Goal: Task Accomplishment & Management: Manage account settings

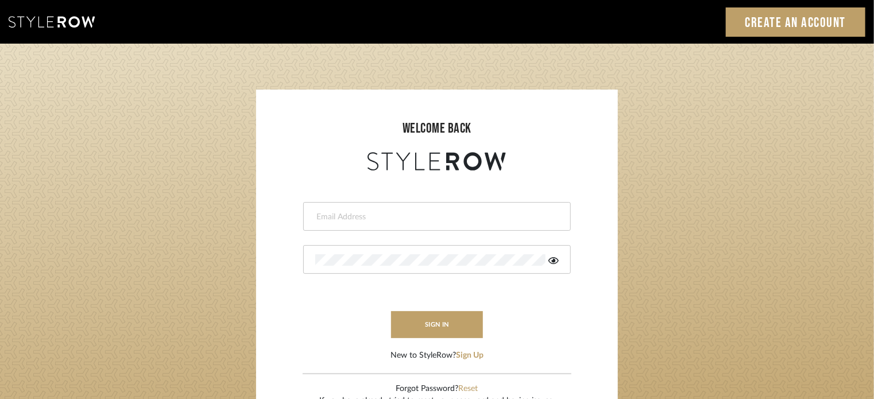
type input "heather@candcdesignsllc.com"
click at [821, 114] on login-page "welcome back heather@candcdesignsllc.com This field is required This field is r…" at bounding box center [437, 252] width 874 height 416
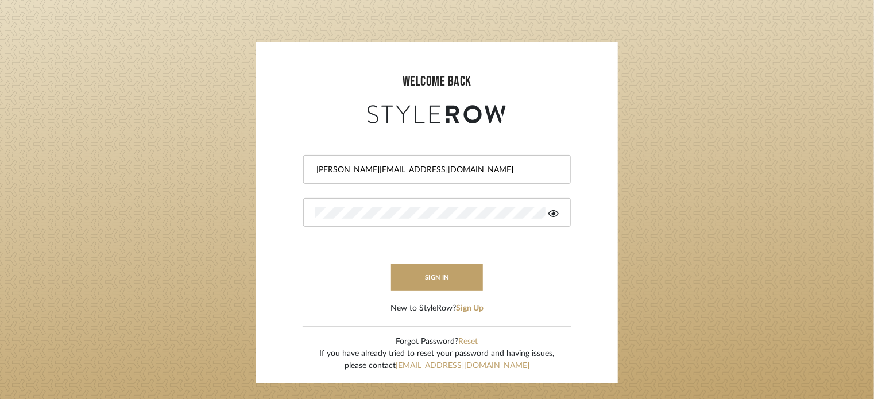
scroll to position [48, 0]
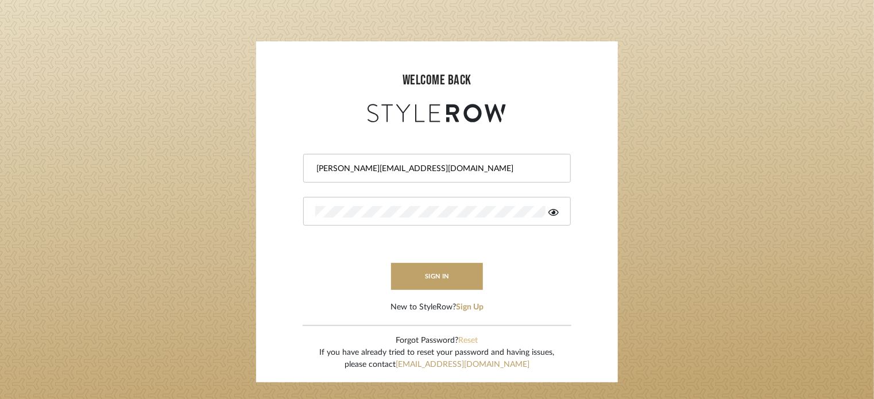
click at [467, 337] on button "Reset" at bounding box center [469, 341] width 20 height 12
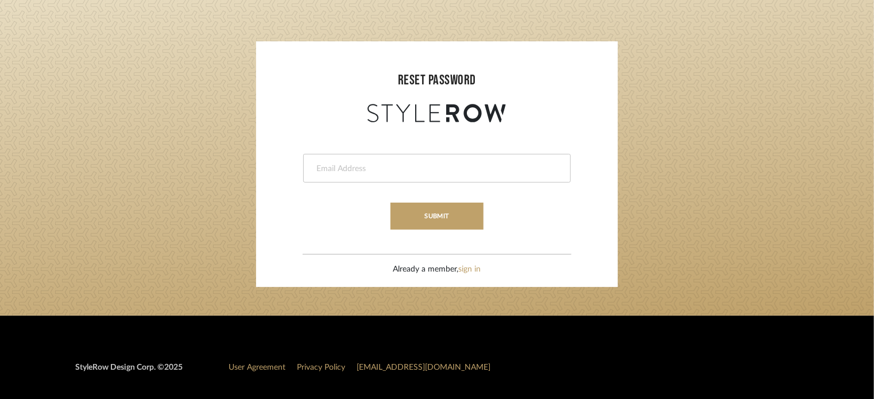
click at [463, 172] on input "email" at bounding box center [435, 168] width 241 height 11
type input "candcdesignteam@gmail.com"
click at [465, 210] on button "submit" at bounding box center [436, 216] width 92 height 27
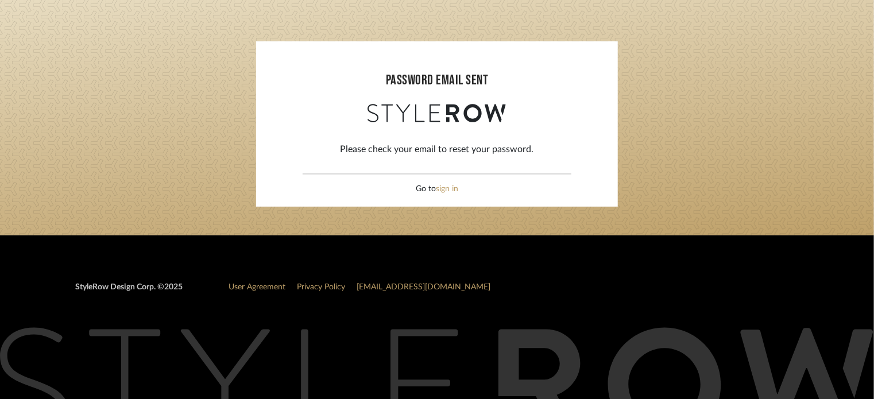
click at [438, 194] on div "Go to sign in" at bounding box center [437, 189] width 42 height 12
click at [444, 189] on link "sign in" at bounding box center [447, 189] width 22 height 8
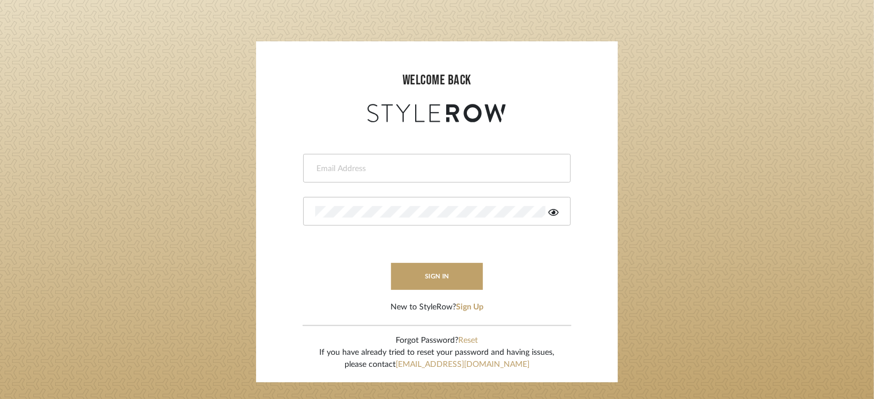
type input "[PERSON_NAME][EMAIL_ADDRESS][DOMAIN_NAME]"
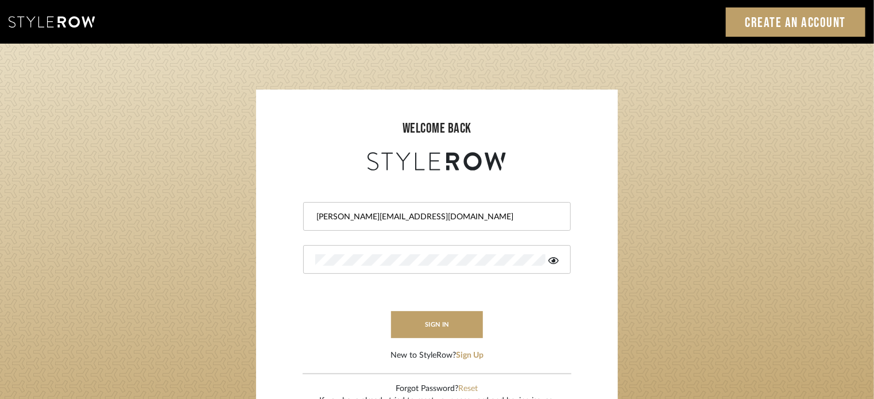
click at [287, 260] on form "[PERSON_NAME][EMAIL_ADDRESS][DOMAIN_NAME] sign in New to StyleRow? Sign Up" at bounding box center [437, 267] width 339 height 188
drag, startPoint x: 442, startPoint y: 217, endPoint x: 261, endPoint y: 219, distance: 180.9
click at [261, 219] on sr-login "welcome back [PERSON_NAME][EMAIL_ADDRESS][DOMAIN_NAME] The Password must be at …" at bounding box center [437, 260] width 362 height 341
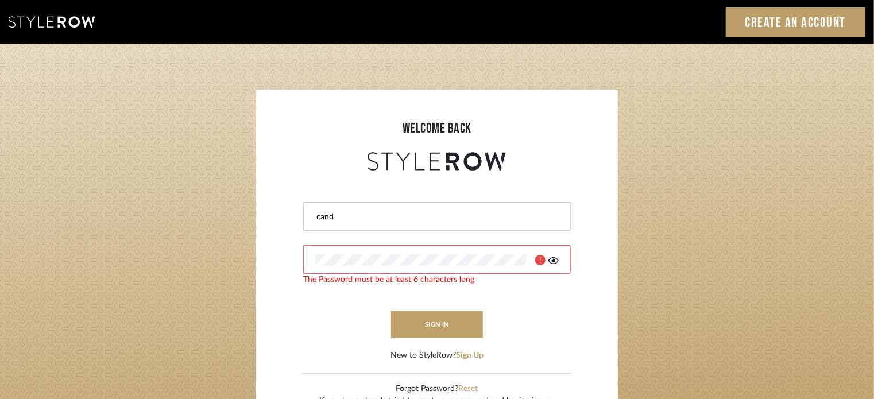
type input "[EMAIL_ADDRESS][DOMAIN_NAME]"
click at [266, 269] on sr-login "welcome back [EMAIL_ADDRESS][DOMAIN_NAME] The Password must be at least 6 chara…" at bounding box center [437, 260] width 362 height 341
drag, startPoint x: 394, startPoint y: 272, endPoint x: 269, endPoint y: 280, distance: 126.0
click at [269, 280] on form "[EMAIL_ADDRESS][DOMAIN_NAME] The Password must be at least 6 characters long si…" at bounding box center [437, 267] width 339 height 188
click at [284, 255] on form "[EMAIL_ADDRESS][DOMAIN_NAME] The Password must be at least 6 characters long si…" at bounding box center [437, 267] width 339 height 188
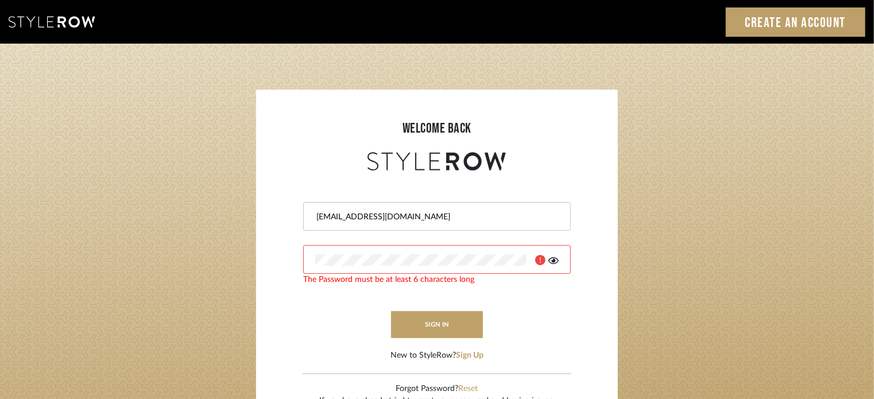
click at [554, 260] on icon at bounding box center [553, 260] width 10 height 7
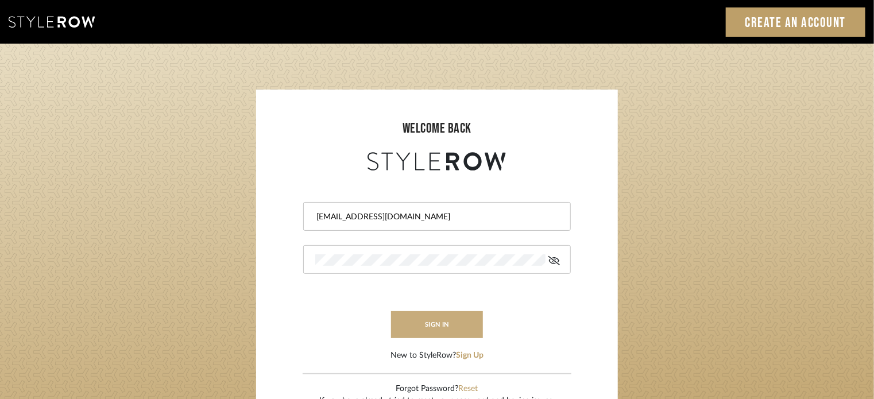
click at [420, 314] on button "sign in" at bounding box center [437, 324] width 92 height 27
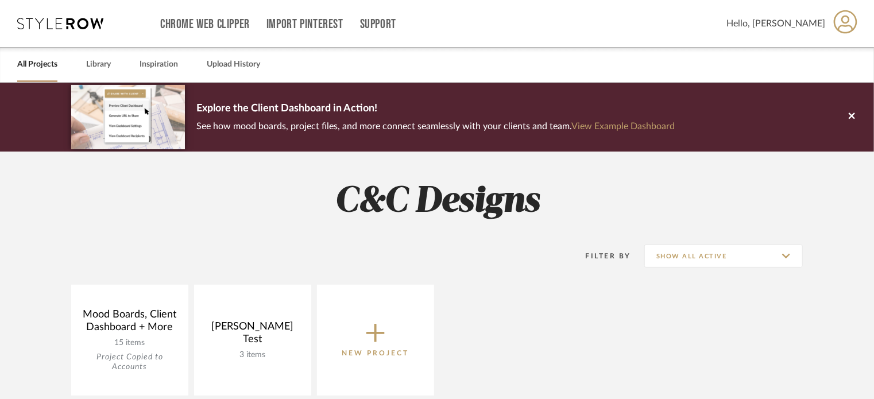
click at [652, 184] on h2 "C&C Designs" at bounding box center [437, 201] width 827 height 43
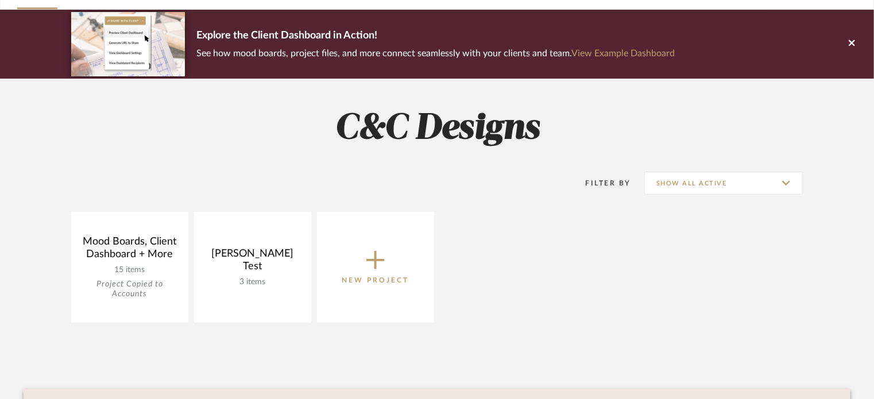
scroll to position [112, 0]
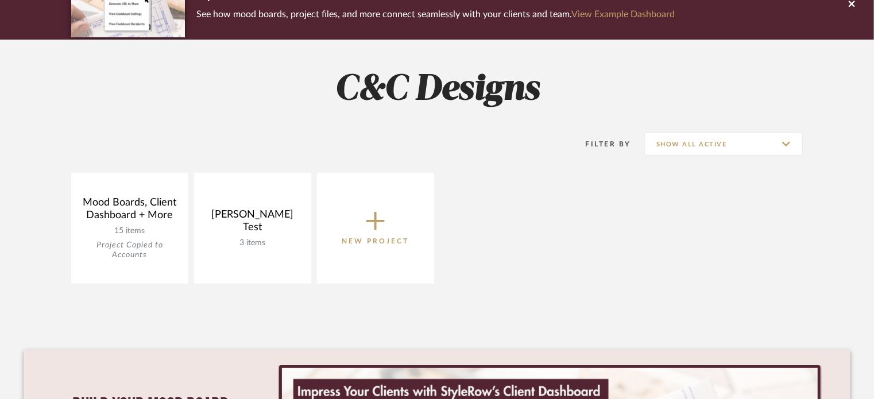
click at [376, 221] on icon at bounding box center [375, 221] width 18 height 18
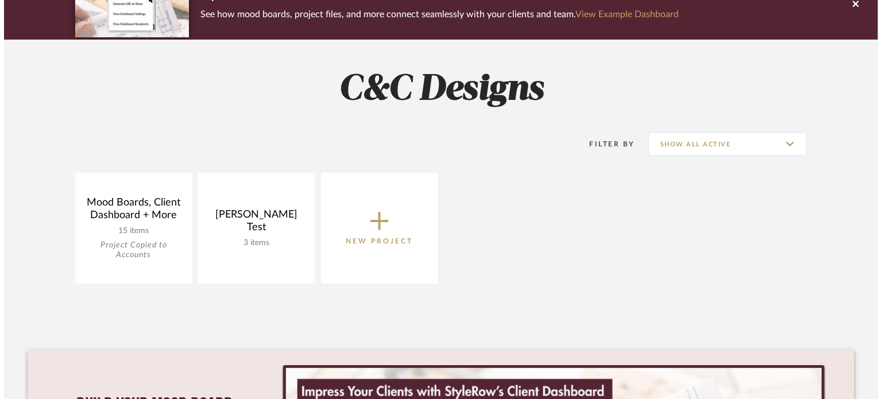
scroll to position [0, 0]
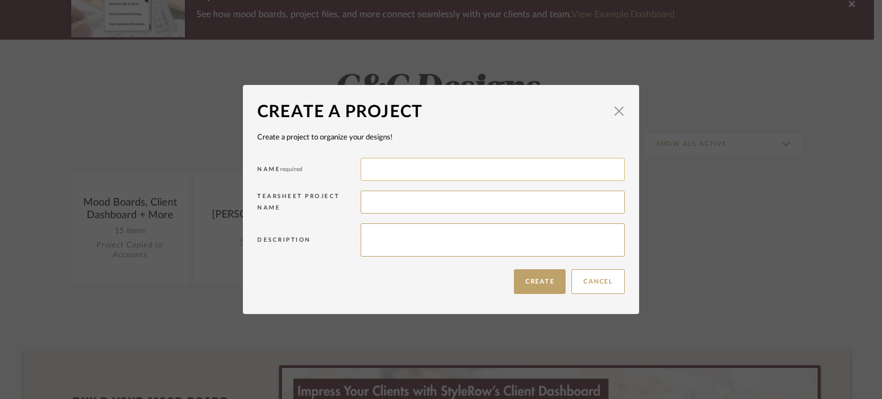
click at [399, 168] on input at bounding box center [493, 169] width 264 height 23
type input "[PERSON_NAME]"
click at [372, 205] on input at bounding box center [493, 202] width 264 height 23
type input "[PERSON_NAME]"
click at [541, 287] on button "Create" at bounding box center [540, 281] width 52 height 25
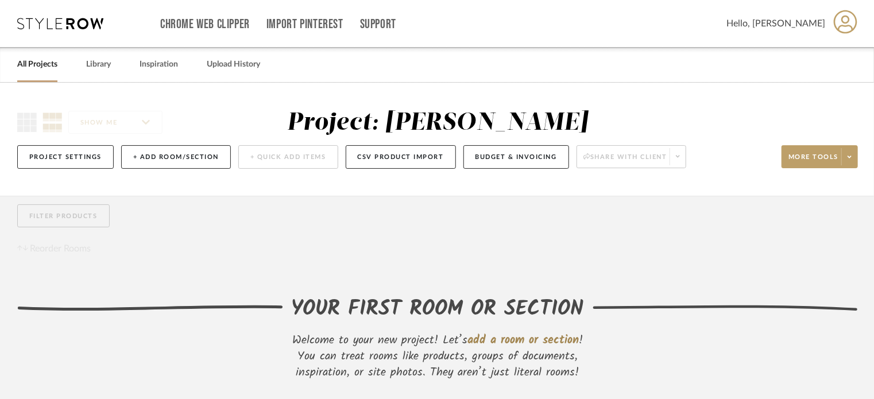
scroll to position [71, 0]
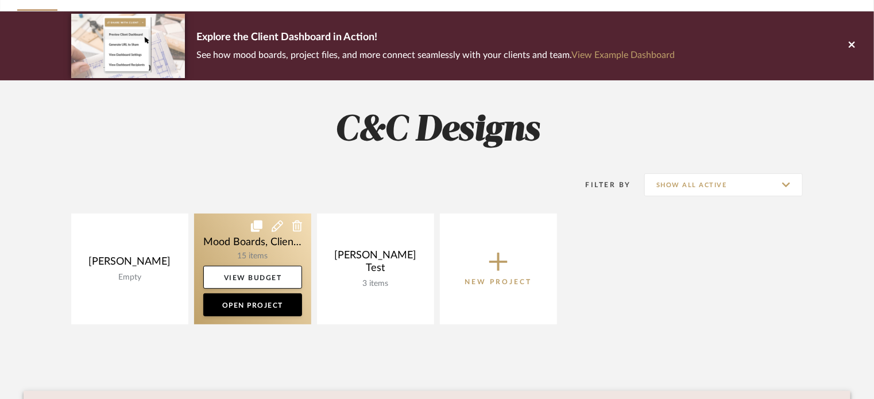
click at [249, 242] on link at bounding box center [252, 269] width 117 height 111
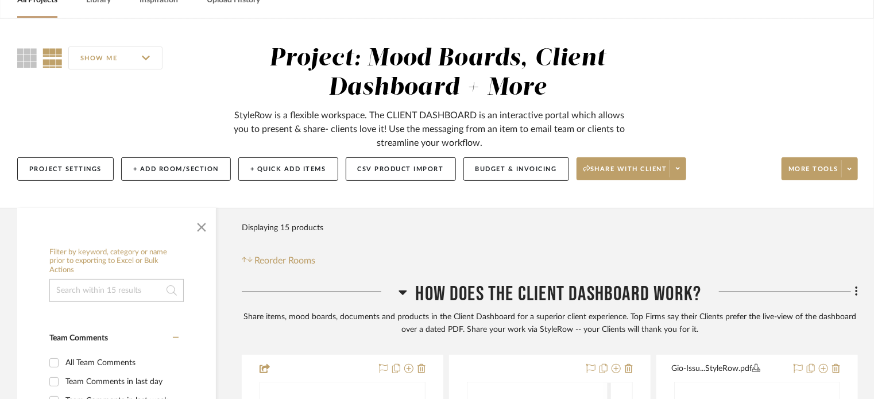
scroll to position [64, 0]
click at [853, 163] on span at bounding box center [849, 168] width 16 height 17
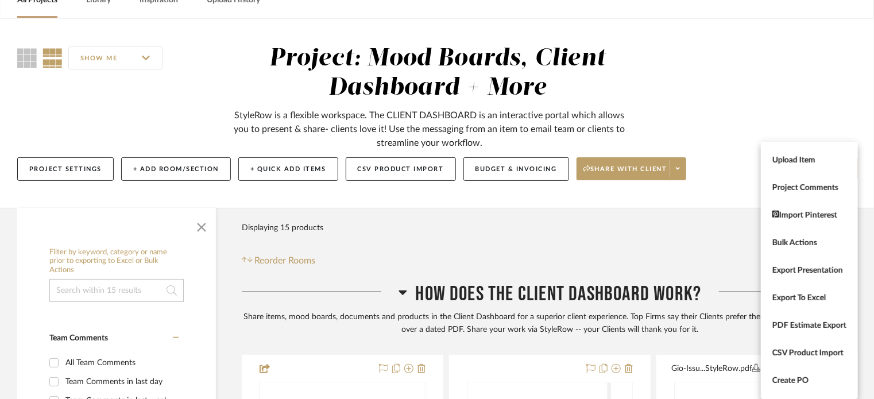
click at [767, 103] on div at bounding box center [437, 199] width 874 height 399
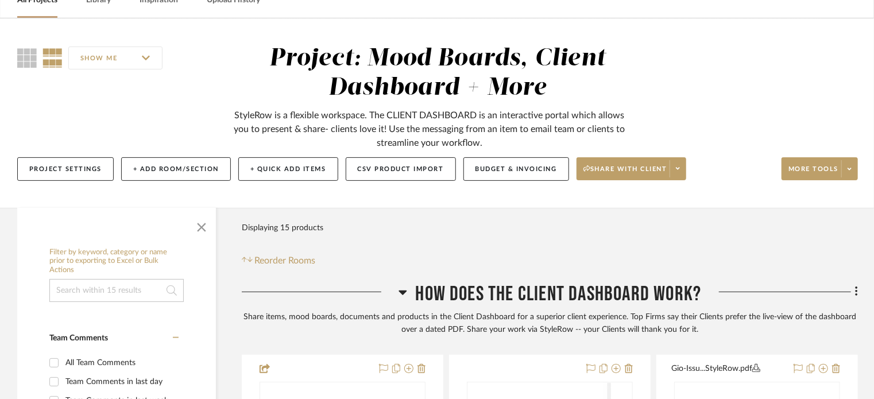
scroll to position [71, 0]
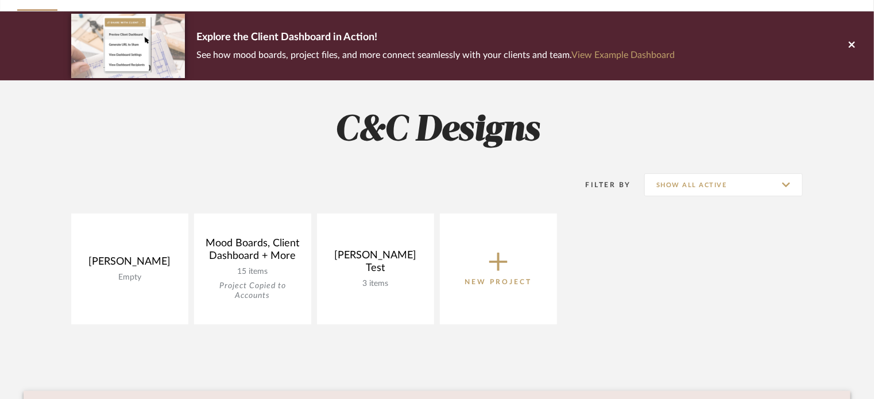
click at [498, 260] on icon at bounding box center [498, 262] width 18 height 18
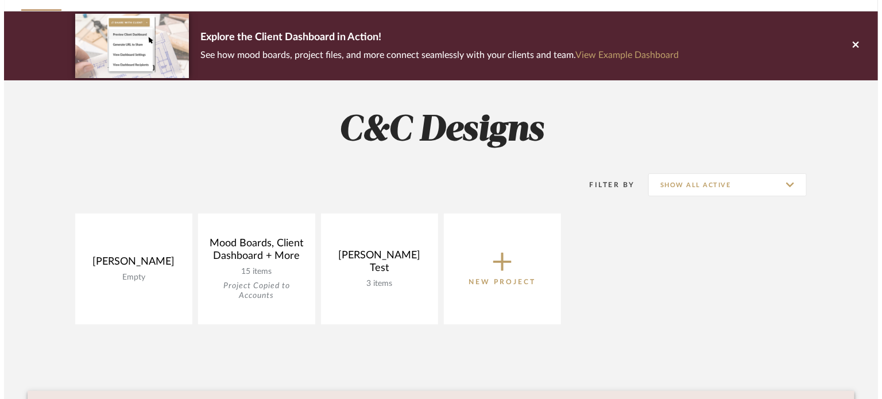
scroll to position [0, 0]
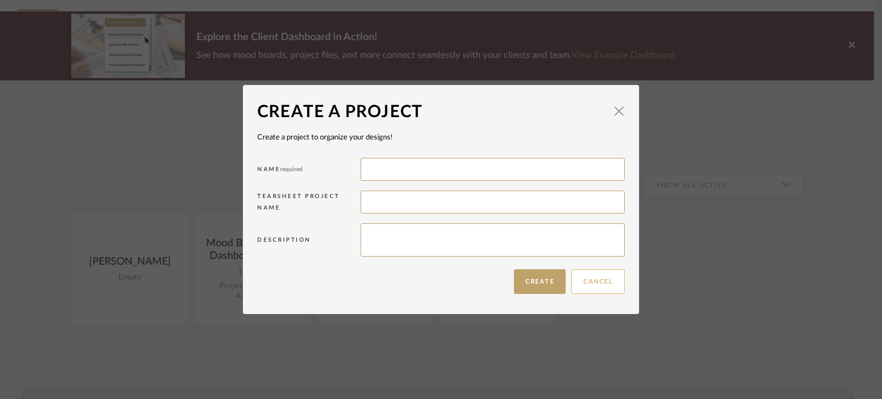
click at [592, 287] on button "Cancel" at bounding box center [597, 281] width 53 height 25
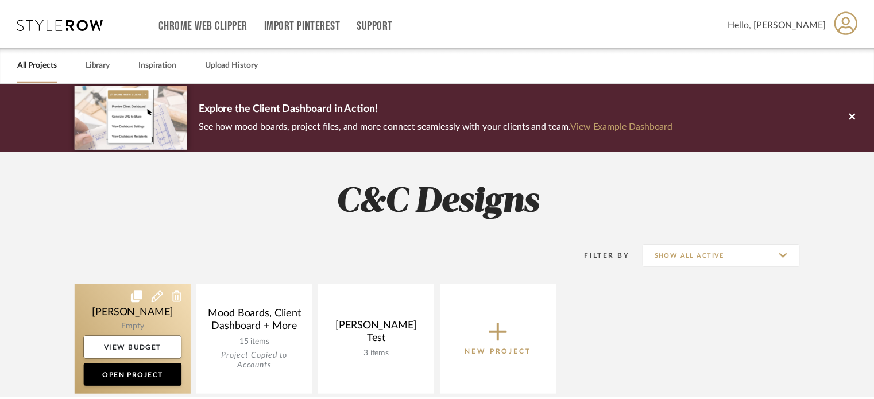
scroll to position [71, 0]
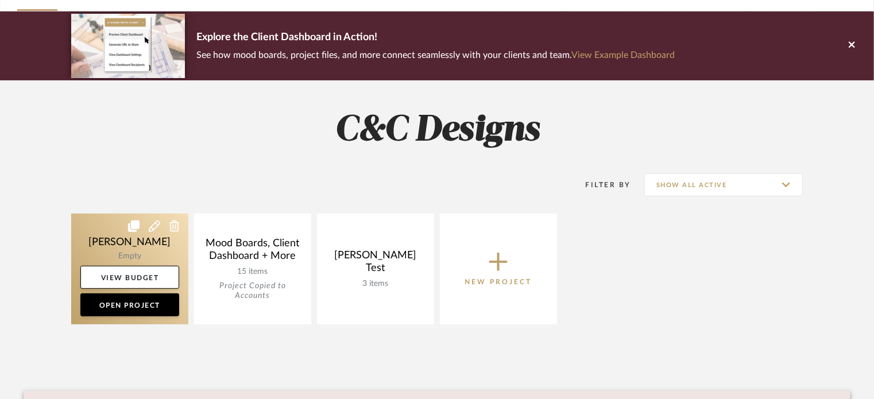
click at [109, 246] on link at bounding box center [129, 269] width 117 height 111
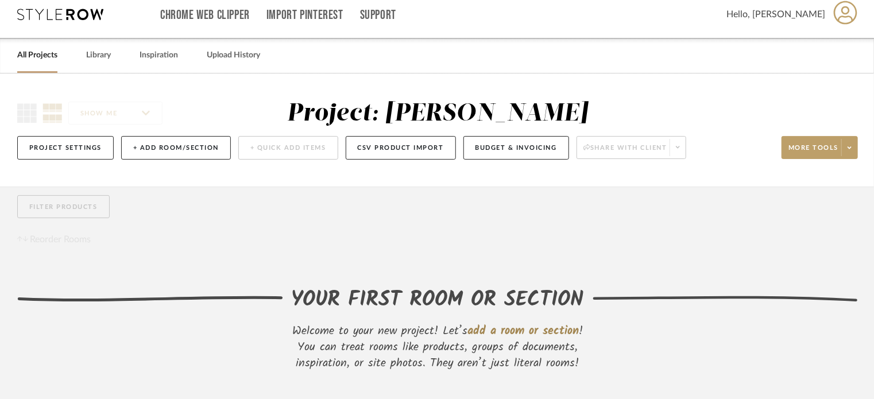
scroll to position [71, 0]
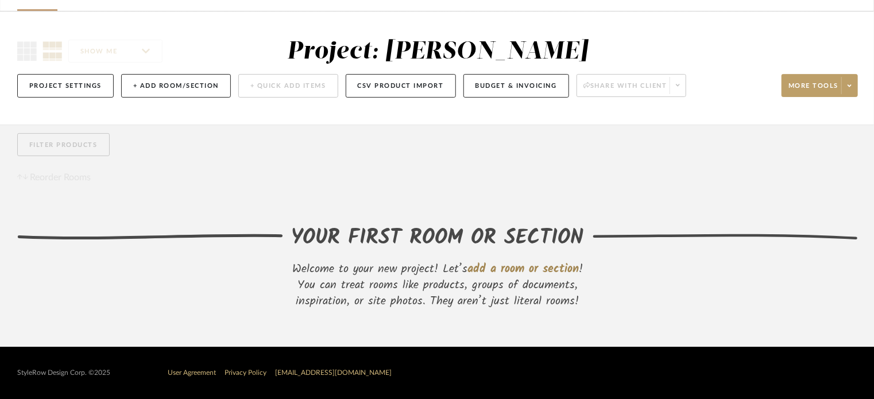
click at [502, 270] on span "add a room or section" at bounding box center [522, 269] width 111 height 18
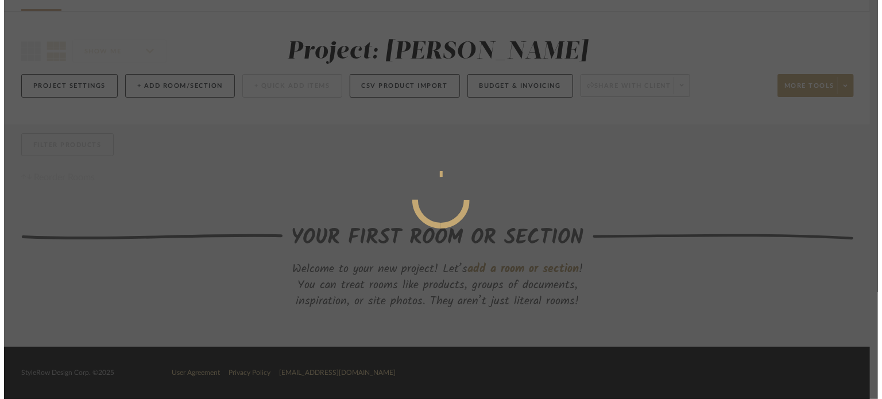
scroll to position [0, 0]
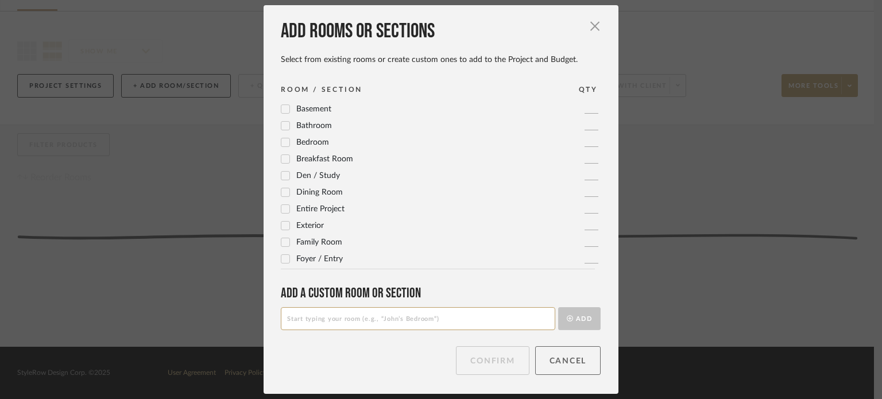
click at [559, 370] on button "Cancel" at bounding box center [568, 360] width 66 height 29
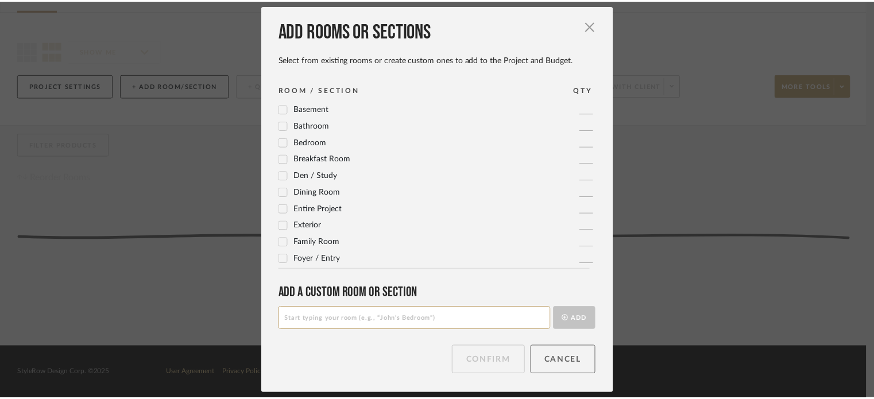
scroll to position [71, 0]
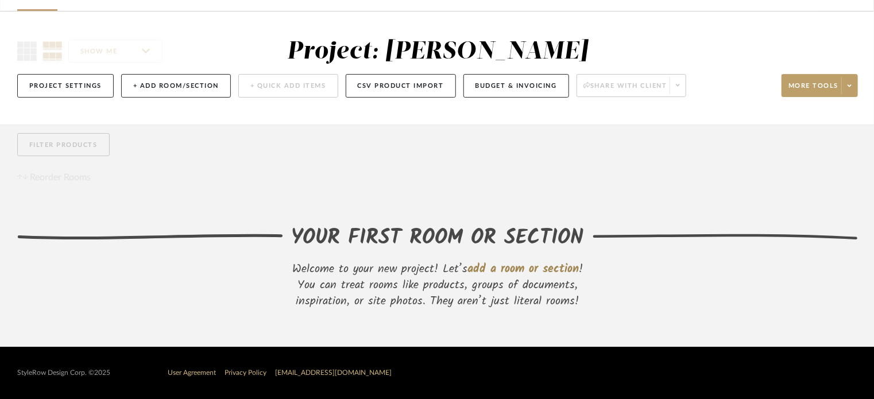
click at [557, 268] on span "add a room or section" at bounding box center [522, 269] width 111 height 18
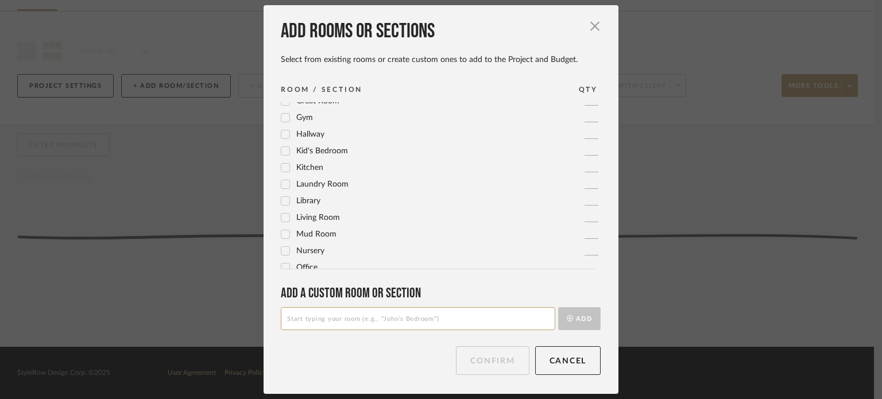
scroll to position [248, 0]
click at [347, 313] on input at bounding box center [418, 318] width 274 height 23
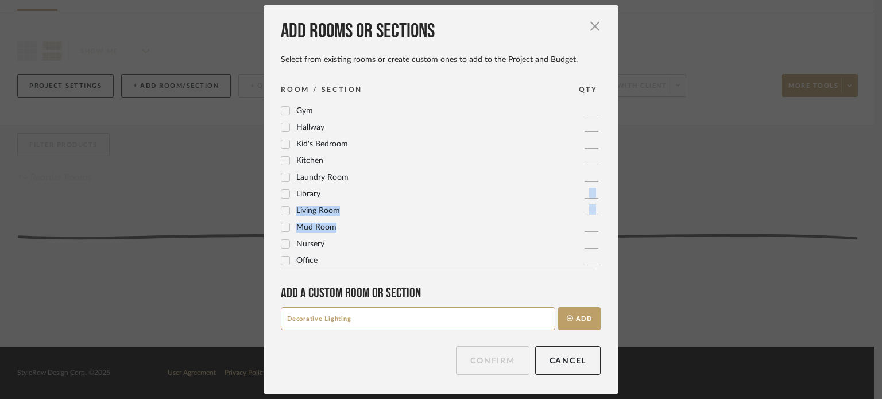
drag, startPoint x: 608, startPoint y: 192, endPoint x: 611, endPoint y: 221, distance: 28.9
click at [612, 222] on div "Add rooms or sections Select from existing rooms or create custom ones to add t…" at bounding box center [441, 199] width 355 height 388
click at [353, 308] on input "Decorative Lighting" at bounding box center [418, 318] width 274 height 23
click at [318, 316] on input "Decorative Lighting" at bounding box center [418, 318] width 274 height 23
drag, startPoint x: 321, startPoint y: 318, endPoint x: 250, endPoint y: 323, distance: 70.8
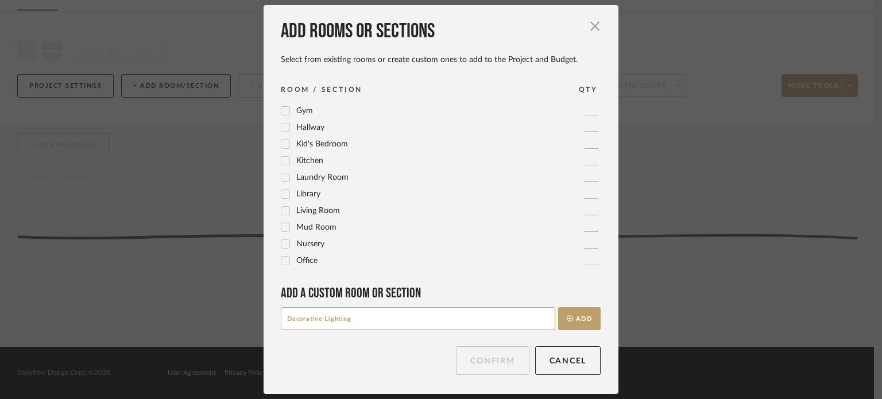
click at [253, 325] on div "Add rooms or sections Select from existing rooms or create custom ones to add t…" at bounding box center [441, 199] width 882 height 399
click at [396, 316] on input "Lighting" at bounding box center [418, 318] width 274 height 23
type input "Lighting Fixtures"
click at [595, 320] on button "Add" at bounding box center [579, 318] width 42 height 23
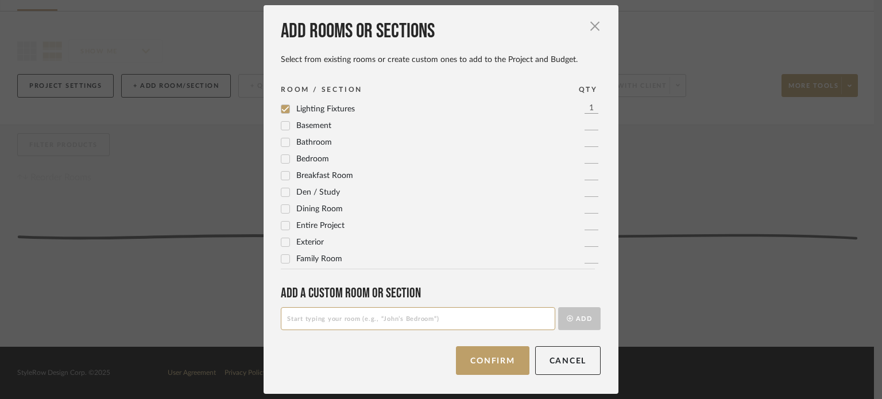
click at [438, 319] on input at bounding box center [418, 318] width 274 height 23
type input "Cabinet Hardware"
click at [592, 323] on button "Add" at bounding box center [579, 318] width 42 height 23
click at [424, 321] on input at bounding box center [418, 318] width 274 height 23
type input "A"
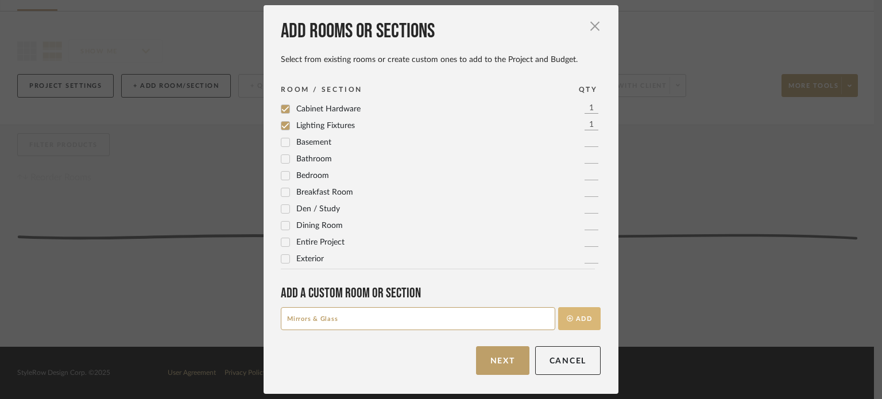
type input "Mirrors & Glass"
click at [579, 316] on button "Add" at bounding box center [579, 318] width 42 height 23
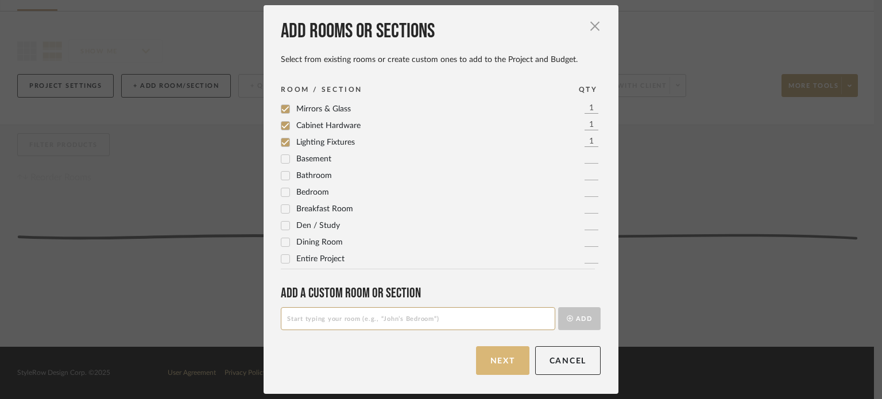
click at [497, 369] on button "Next" at bounding box center [502, 360] width 53 height 29
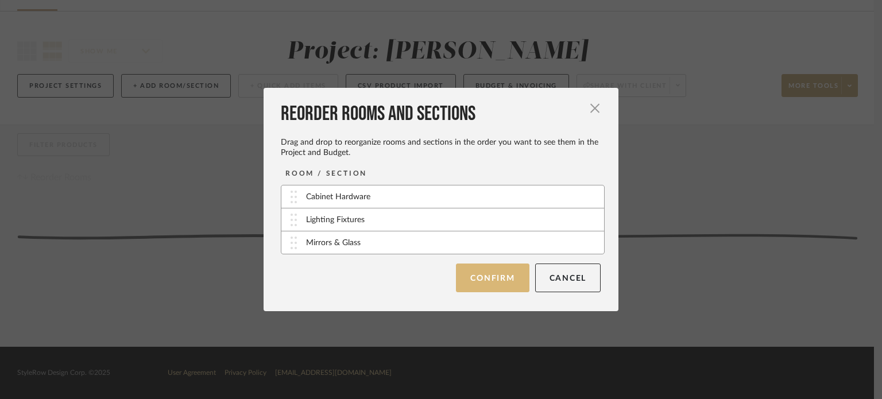
click at [469, 281] on button "Confirm" at bounding box center [492, 278] width 73 height 29
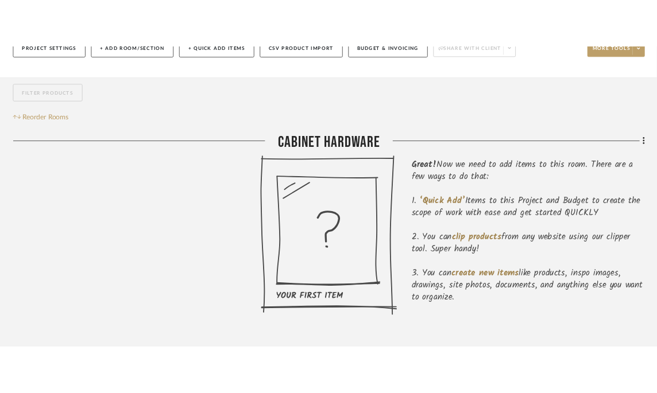
scroll to position [168, 0]
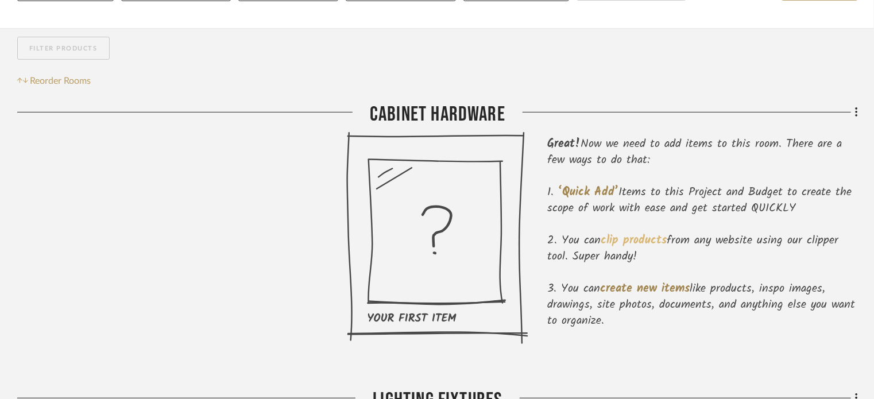
click at [623, 234] on span "clip products" at bounding box center [634, 240] width 66 height 18
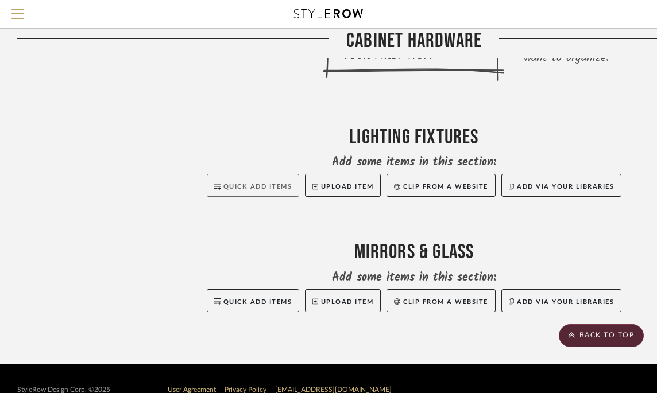
scroll to position [386, 0]
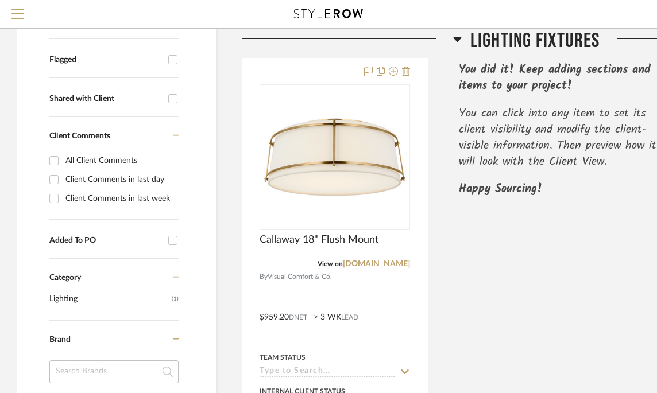
scroll to position [342, 0]
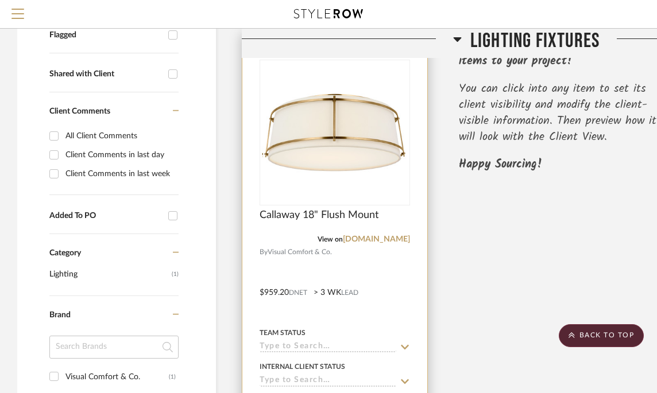
click at [339, 161] on img "0" at bounding box center [333, 133] width 144 height 144
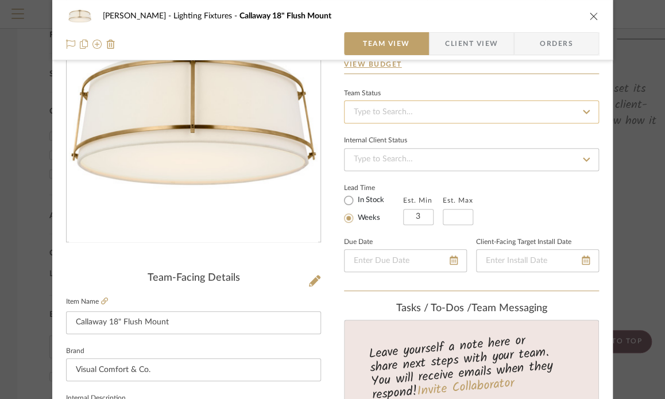
scroll to position [80, 0]
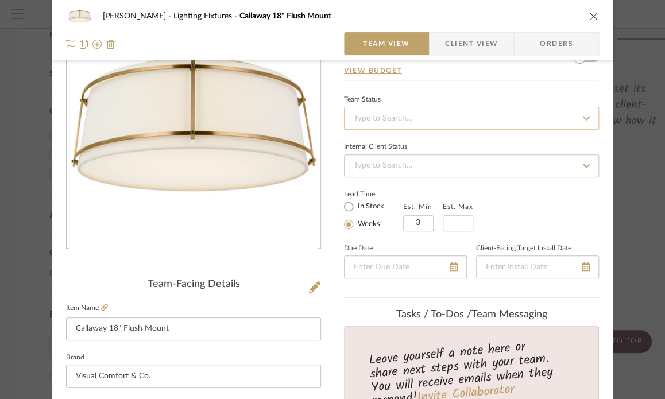
click at [441, 114] on input at bounding box center [471, 118] width 255 height 23
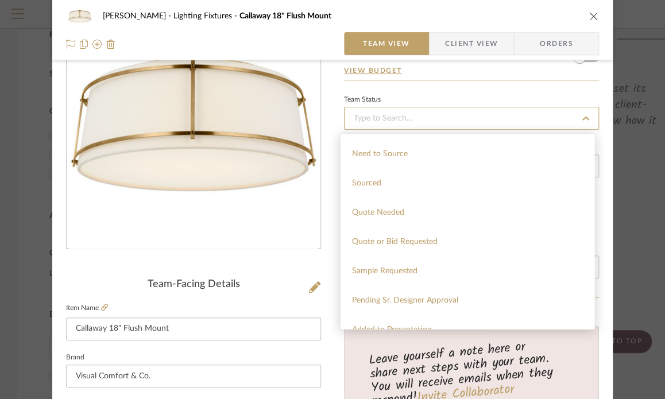
scroll to position [347, 0]
click at [423, 238] on span "Quote or Bid Requested" at bounding box center [395, 241] width 86 height 8
type input "8/18/2025"
type input "Quote or Bid Requested"
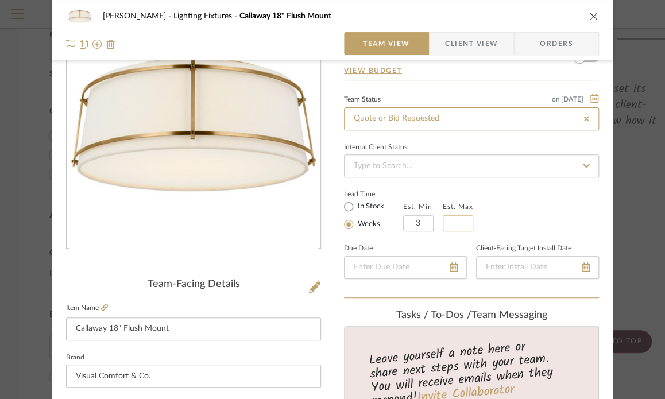
type input "8/18/2025"
type input "Quote or Bid Requested"
click at [456, 165] on input at bounding box center [471, 165] width 255 height 23
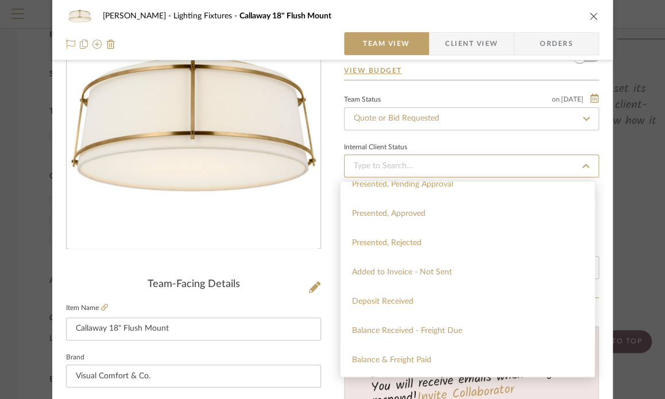
scroll to position [128, 0]
click at [417, 218] on div "Presented, Approved" at bounding box center [468, 214] width 254 height 29
type input "8/18/2025"
type input "Presented, Approved"
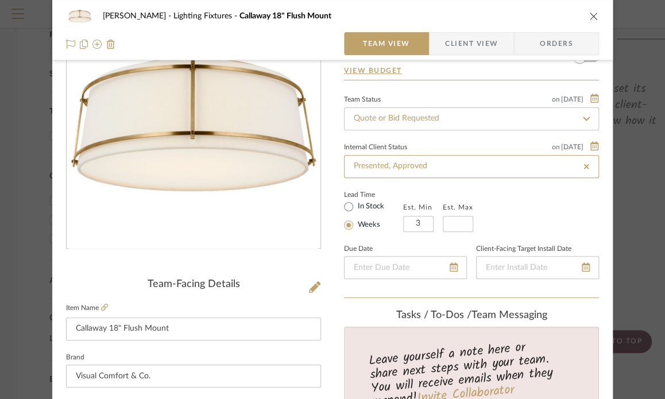
type input "8/18/2025"
type input "Presented, Approved"
click at [517, 200] on div "Lead Time In Stock Weeks Est. Min 3 Est. Max" at bounding box center [471, 209] width 255 height 45
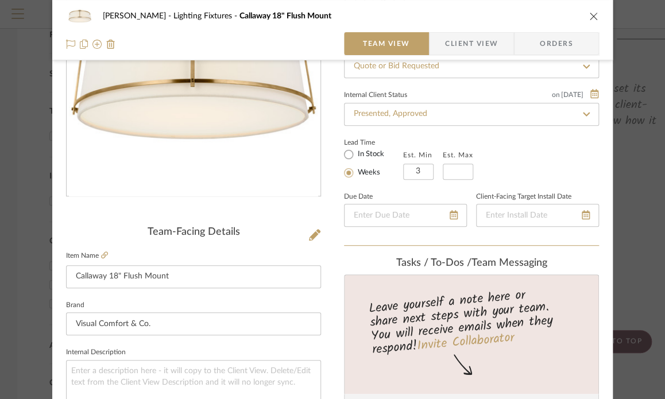
scroll to position [0, 0]
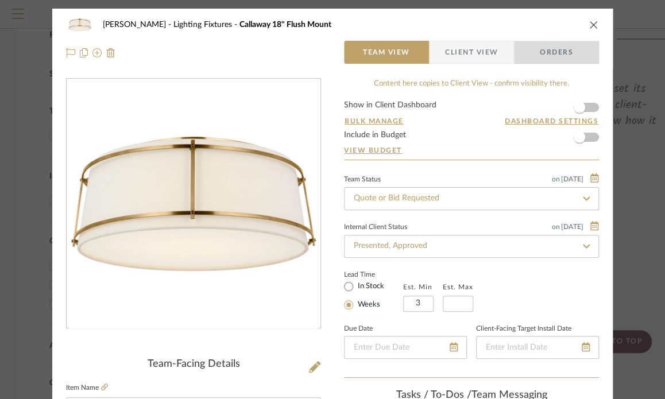
click at [550, 59] on span "Orders" at bounding box center [556, 52] width 59 height 23
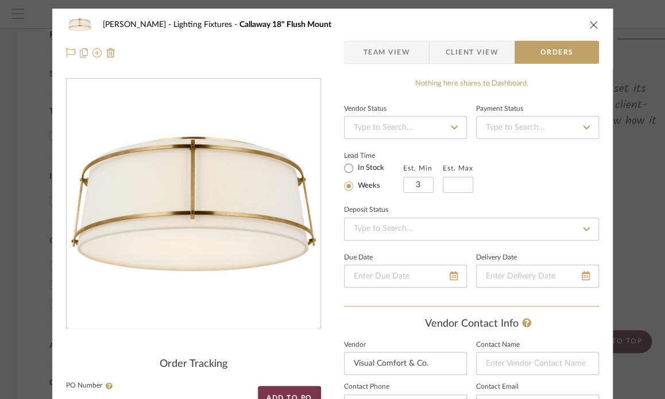
click at [454, 122] on fa-icon at bounding box center [454, 128] width 17 height 14
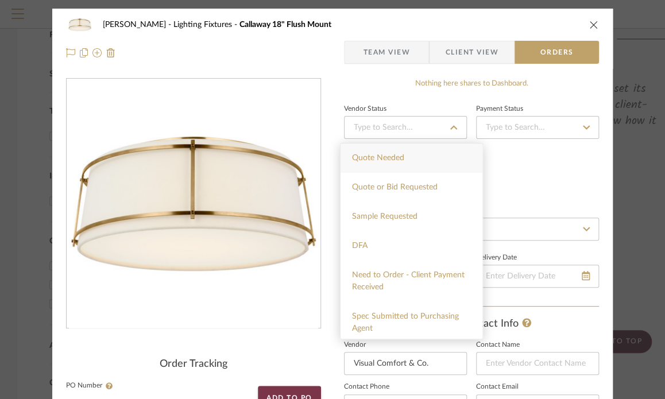
click at [395, 148] on div "Quote Needed" at bounding box center [412, 158] width 142 height 29
type input "8/18/2025"
type input "Quote Needed"
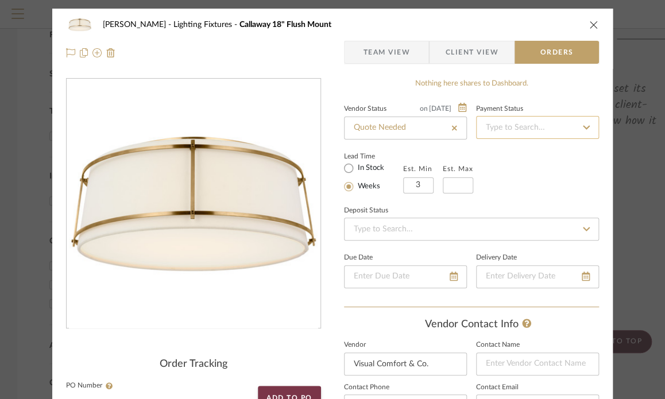
click at [531, 128] on input at bounding box center [537, 127] width 123 height 23
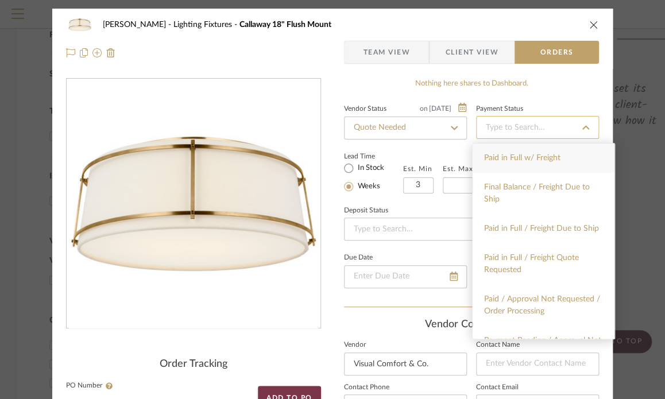
click at [531, 128] on input at bounding box center [537, 127] width 123 height 23
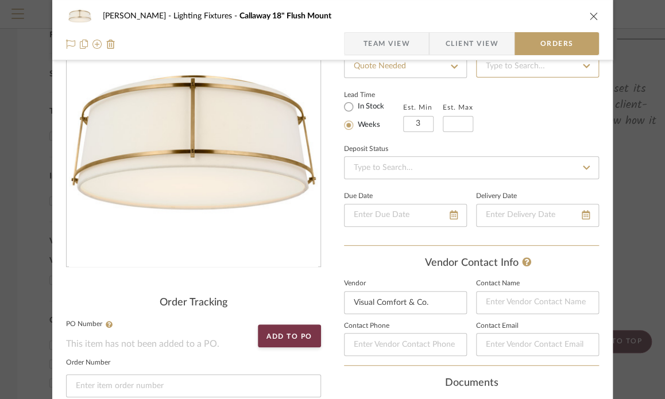
scroll to position [66, 0]
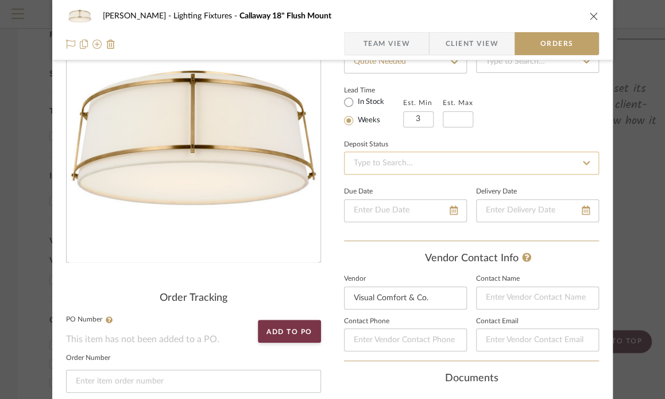
click at [479, 168] on input at bounding box center [471, 163] width 255 height 23
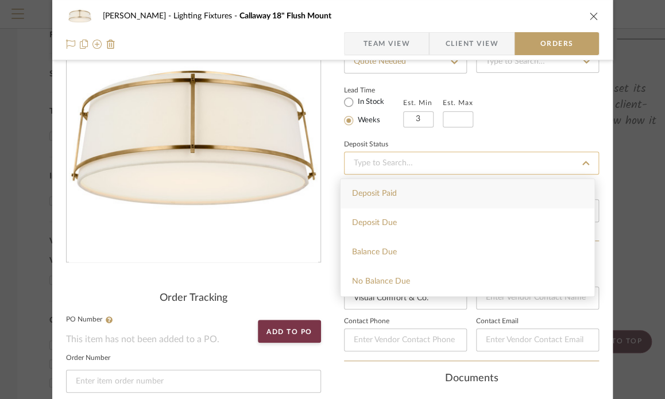
click at [478, 161] on input at bounding box center [471, 163] width 255 height 23
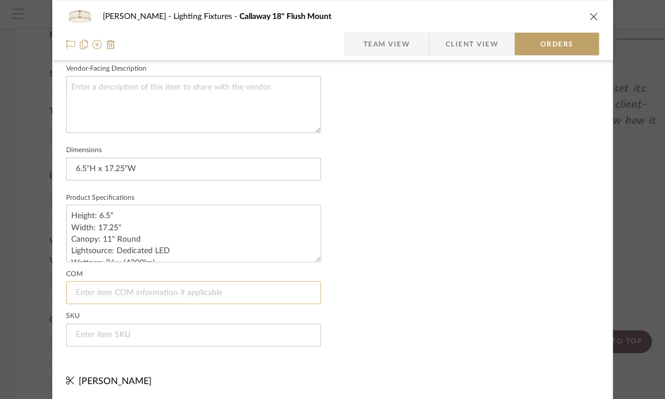
scroll to position [821, 0]
click at [148, 328] on input at bounding box center [193, 334] width 255 height 23
paste input "S 4687HAB-L/FA"
type input "S 4687HAB-L/FA"
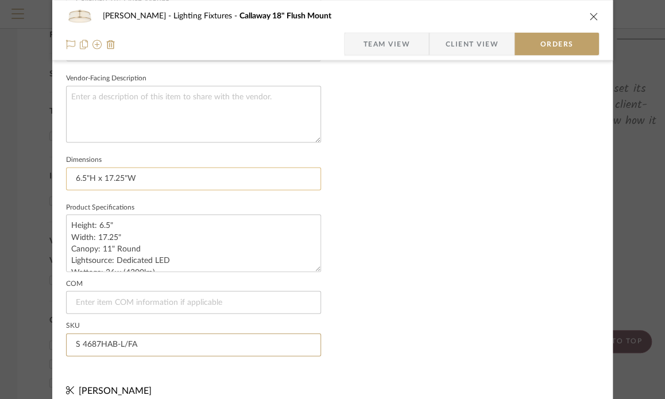
scroll to position [809, 0]
drag, startPoint x: 154, startPoint y: 178, endPoint x: 22, endPoint y: 169, distance: 132.4
paste input "-1/2" H x 17-1/4" W, 11" Canopy"
type input "6-1/2" H x 17-1/4" W, 11" Canopy"
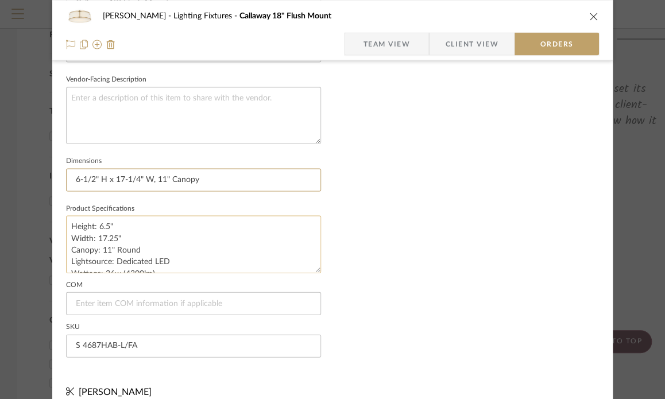
scroll to position [802, 0]
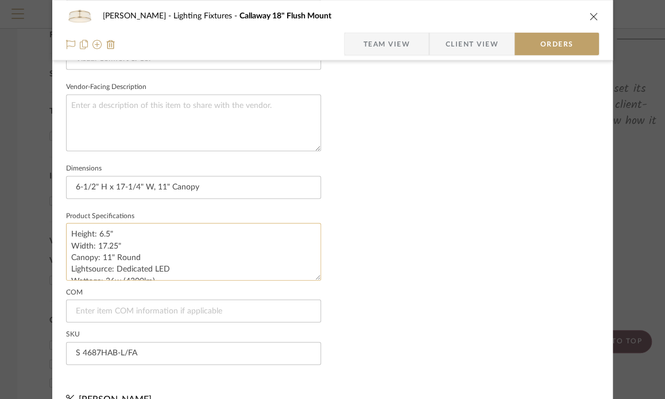
click at [149, 255] on textarea "Height: 6.5" Width: 17.25" Canopy: 11" Round Lightsource: Dedicated LED Wattage…" at bounding box center [193, 251] width 255 height 57
drag, startPoint x: 154, startPoint y: 259, endPoint x: 59, endPoint y: 229, distance: 99.3
paste textarea "and-Rubbed Antique Brass"
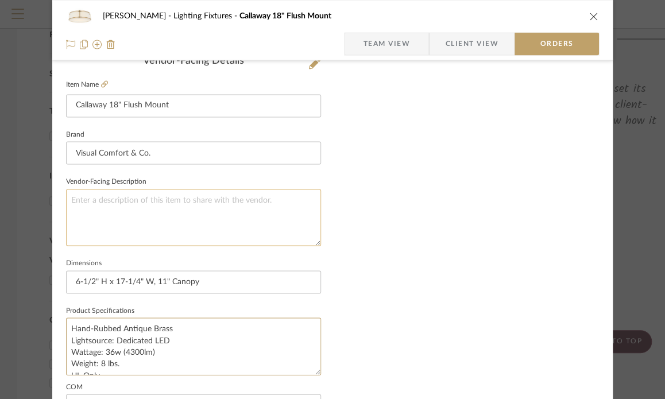
scroll to position [701, 0]
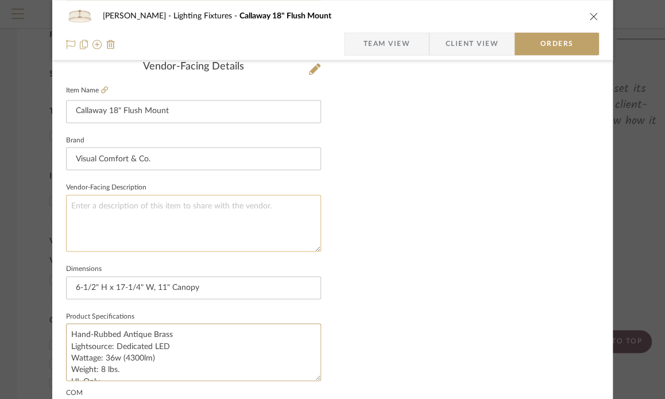
type textarea "Hand-Rubbed Antique Brass Lightsource: Dedicated LED Wattage: 36w (4300lm) Weig…"
click at [167, 206] on textarea at bounding box center [193, 223] width 255 height 57
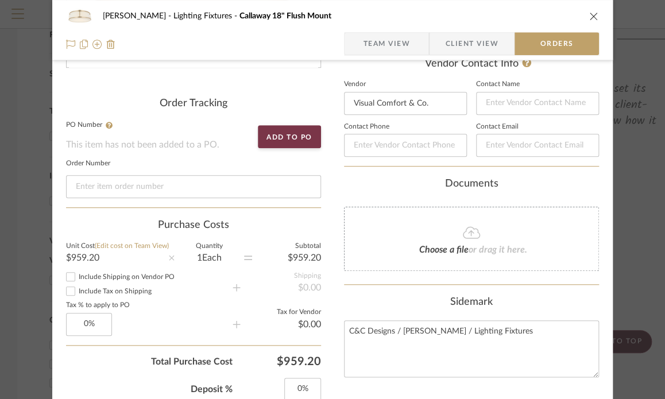
scroll to position [256, 0]
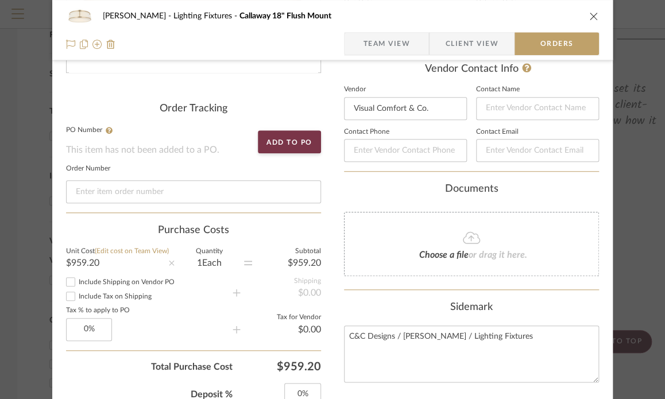
click at [470, 41] on span "Client View" at bounding box center [472, 43] width 53 height 23
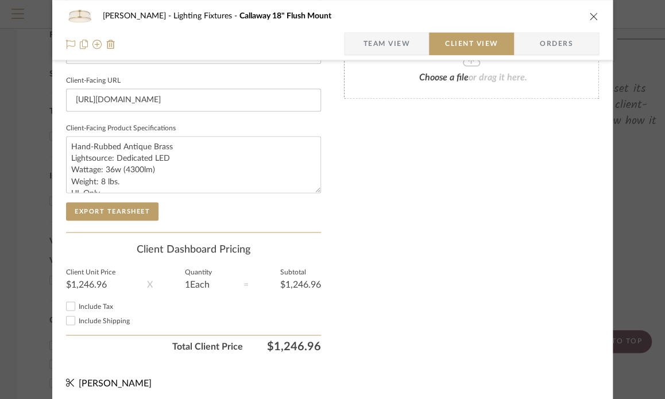
scroll to position [544, 0]
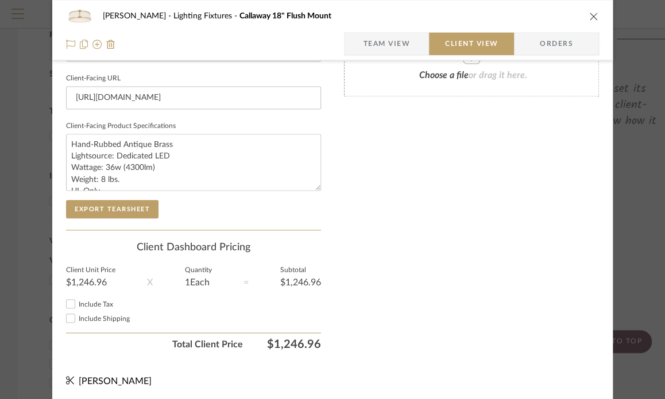
click at [299, 280] on div "$1,246.96" at bounding box center [300, 282] width 41 height 9
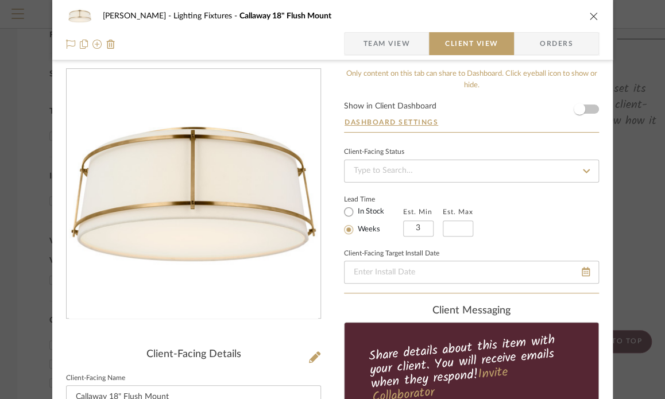
scroll to position [0, 0]
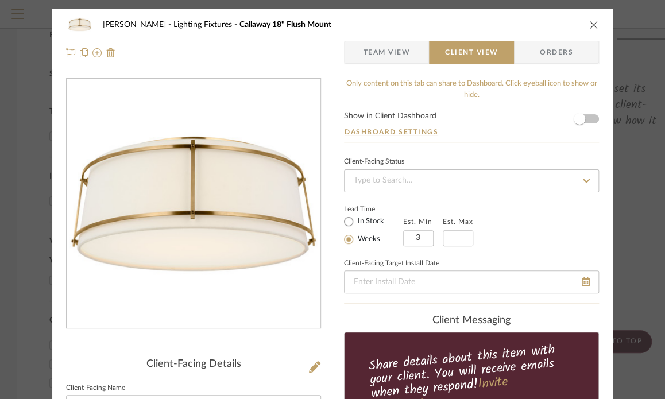
click at [376, 56] on span "Team View" at bounding box center [386, 52] width 47 height 23
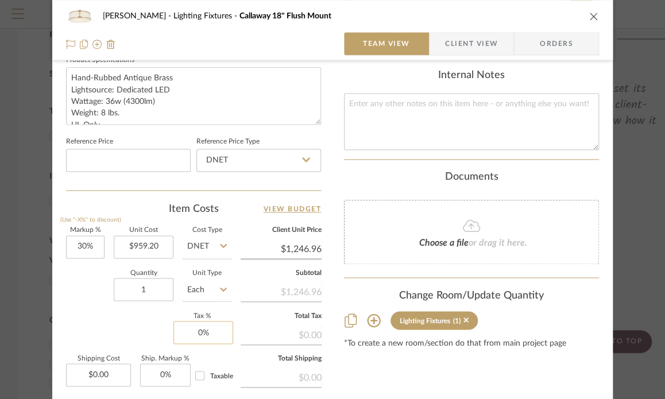
scroll to position [555, 0]
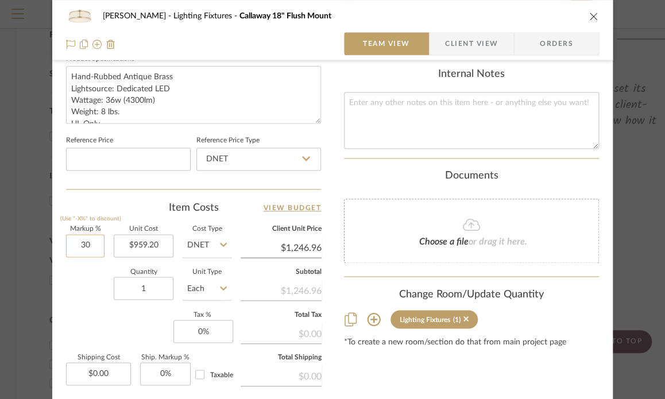
click at [76, 245] on input "30" at bounding box center [85, 245] width 38 height 23
type input "20%"
type input "959.20"
click at [159, 243] on input "959.20" at bounding box center [144, 245] width 60 height 23
type input "$1,151.04"
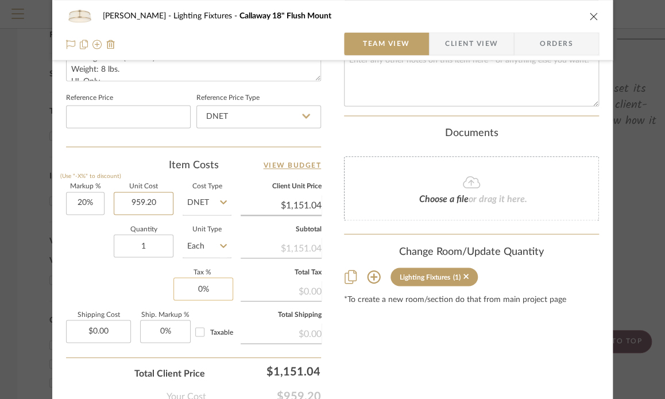
scroll to position [609, 0]
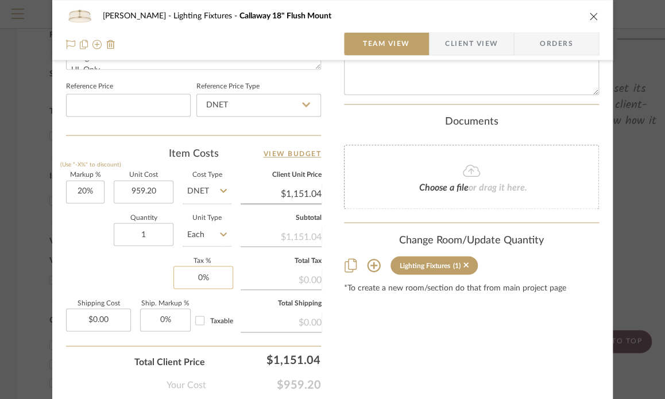
type input "$959.20"
click at [216, 273] on input "0" at bounding box center [203, 277] width 60 height 23
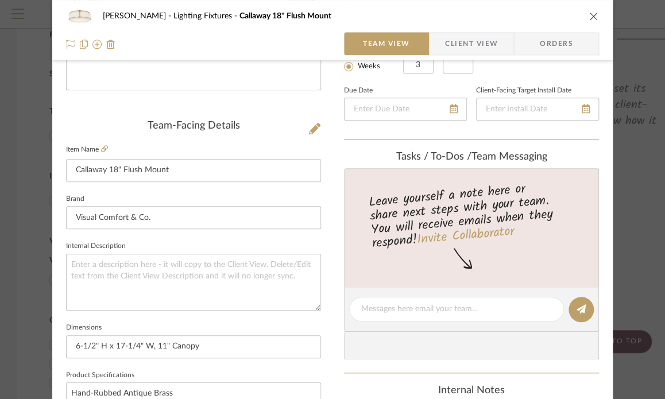
scroll to position [231, 0]
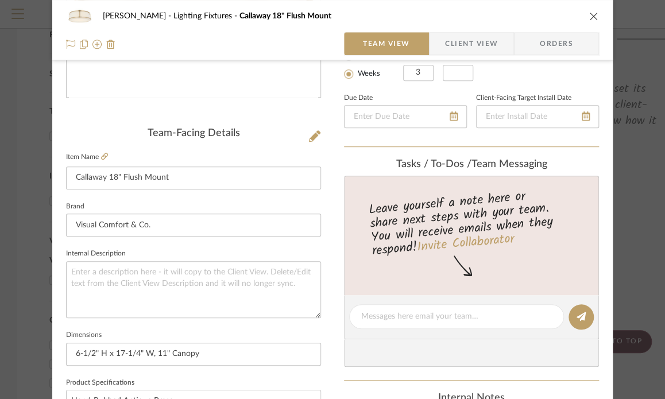
type input "0%"
click at [555, 38] on span "Orders" at bounding box center [556, 43] width 59 height 23
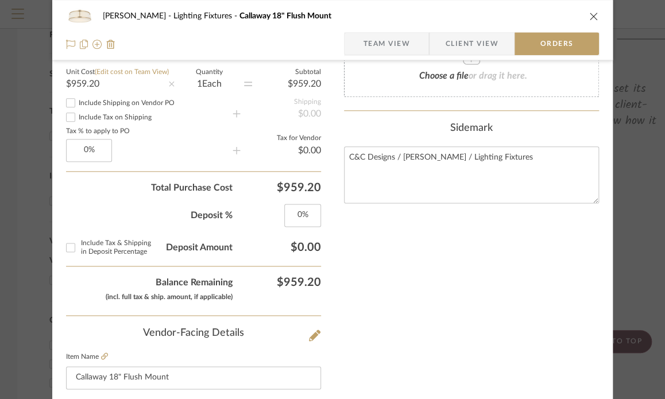
scroll to position [539, 0]
